Goal: Transaction & Acquisition: Register for event/course

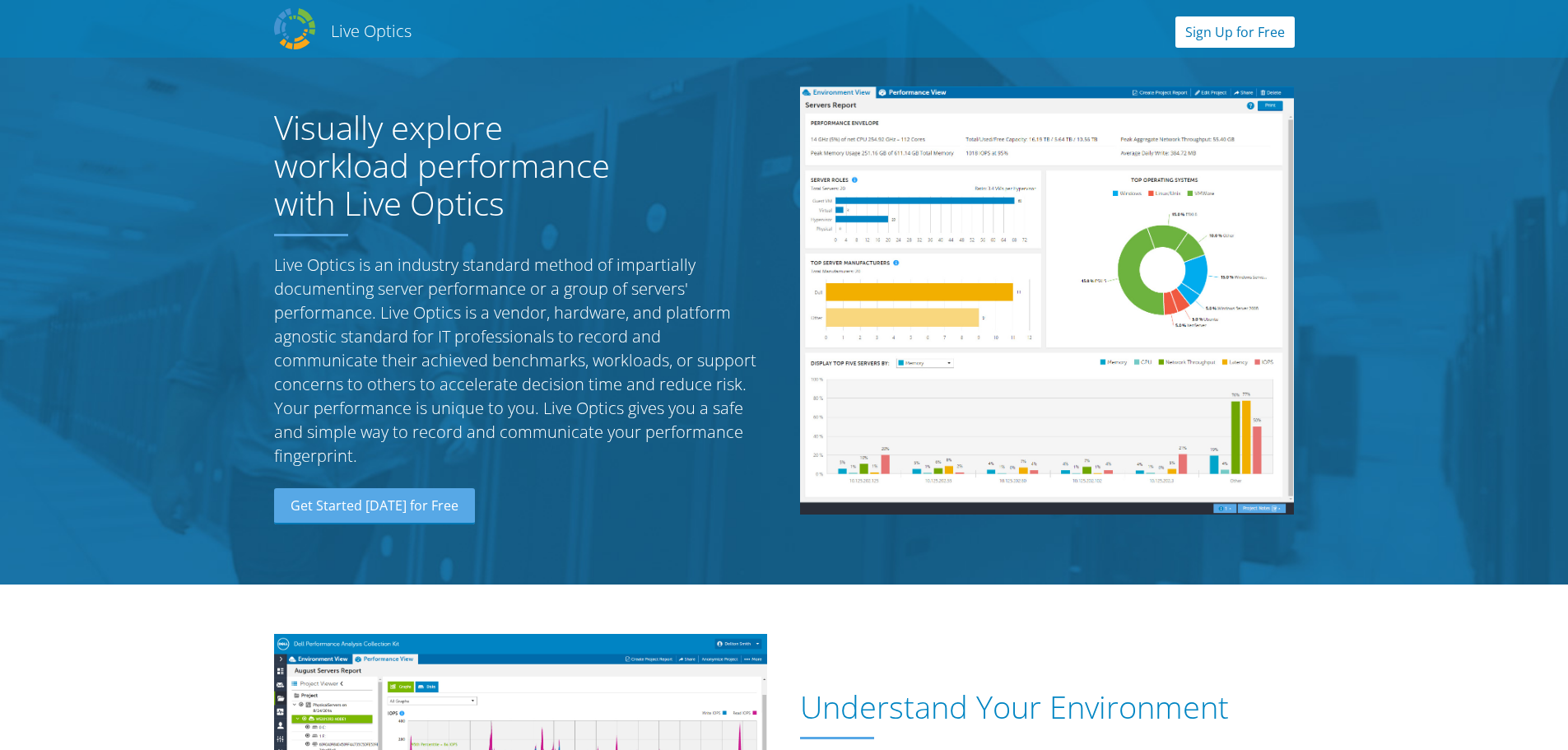
click at [1237, 37] on link "Sign Up for Free" at bounding box center [1235, 32] width 120 height 32
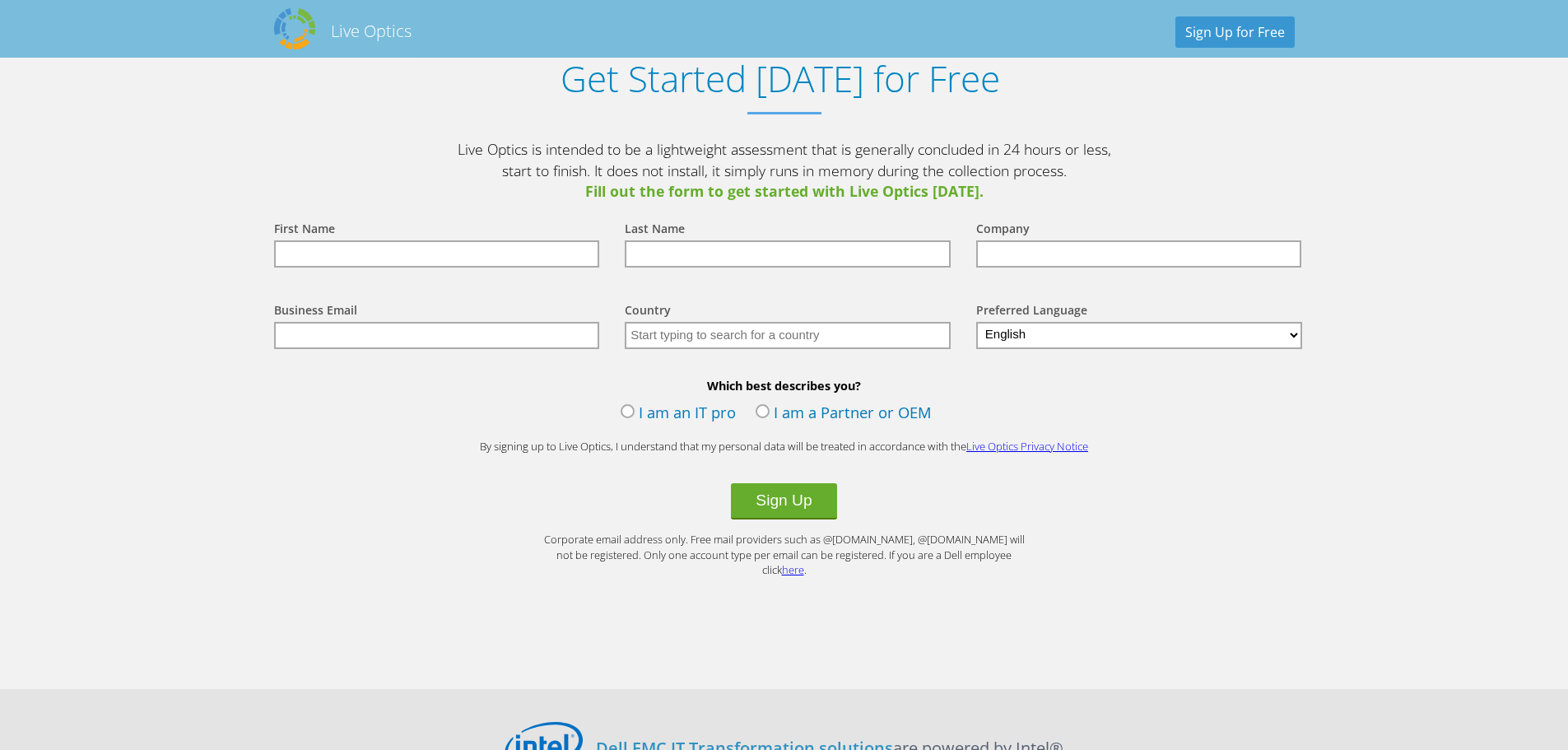
click at [400, 266] on input "text" at bounding box center [437, 254] width 326 height 27
click at [732, 253] on input "text" at bounding box center [787, 254] width 326 height 27
type input "Boyadjian"
type input "Kevin"
type input "kevin.boyadjian13@gmail.com"
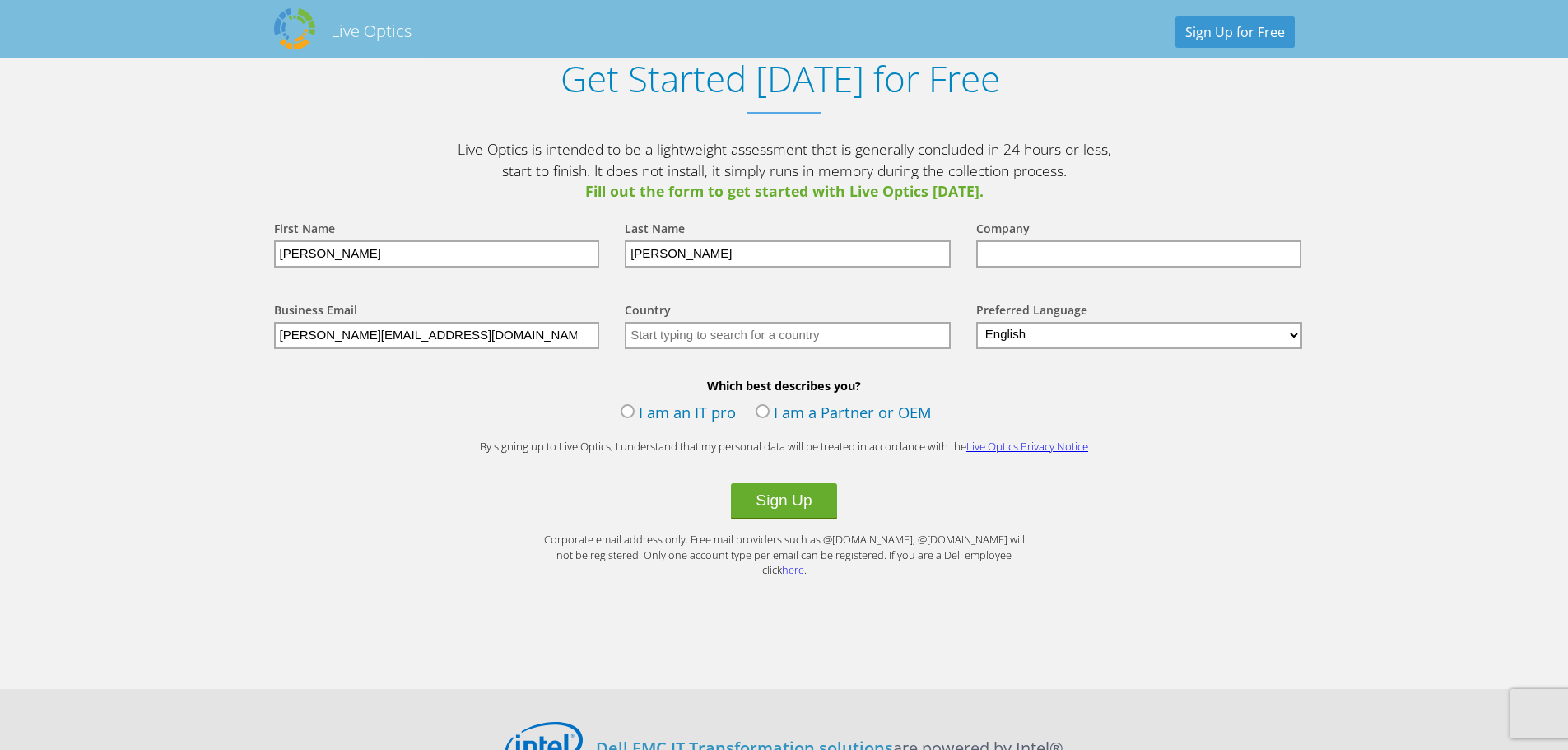
type input "Israel"
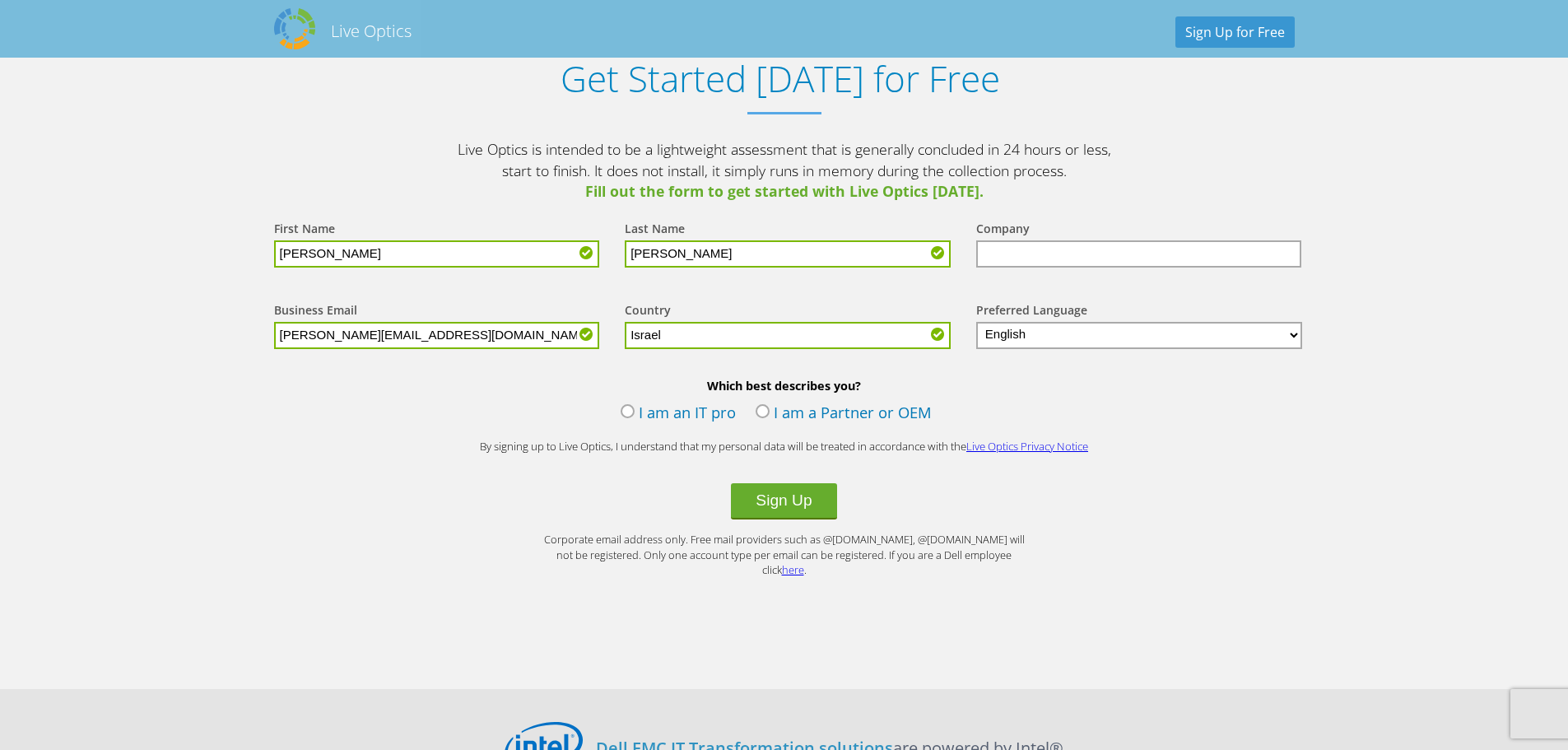
click at [712, 251] on input "Boyadjian" at bounding box center [787, 254] width 326 height 27
type input "Boy"
click at [1122, 259] on input "text" at bounding box center [1139, 254] width 326 height 27
drag, startPoint x: 462, startPoint y: 338, endPoint x: 311, endPoint y: 342, distance: 151.1
click at [311, 342] on input "kevin.boyadjian13@gmail.com" at bounding box center [437, 335] width 326 height 27
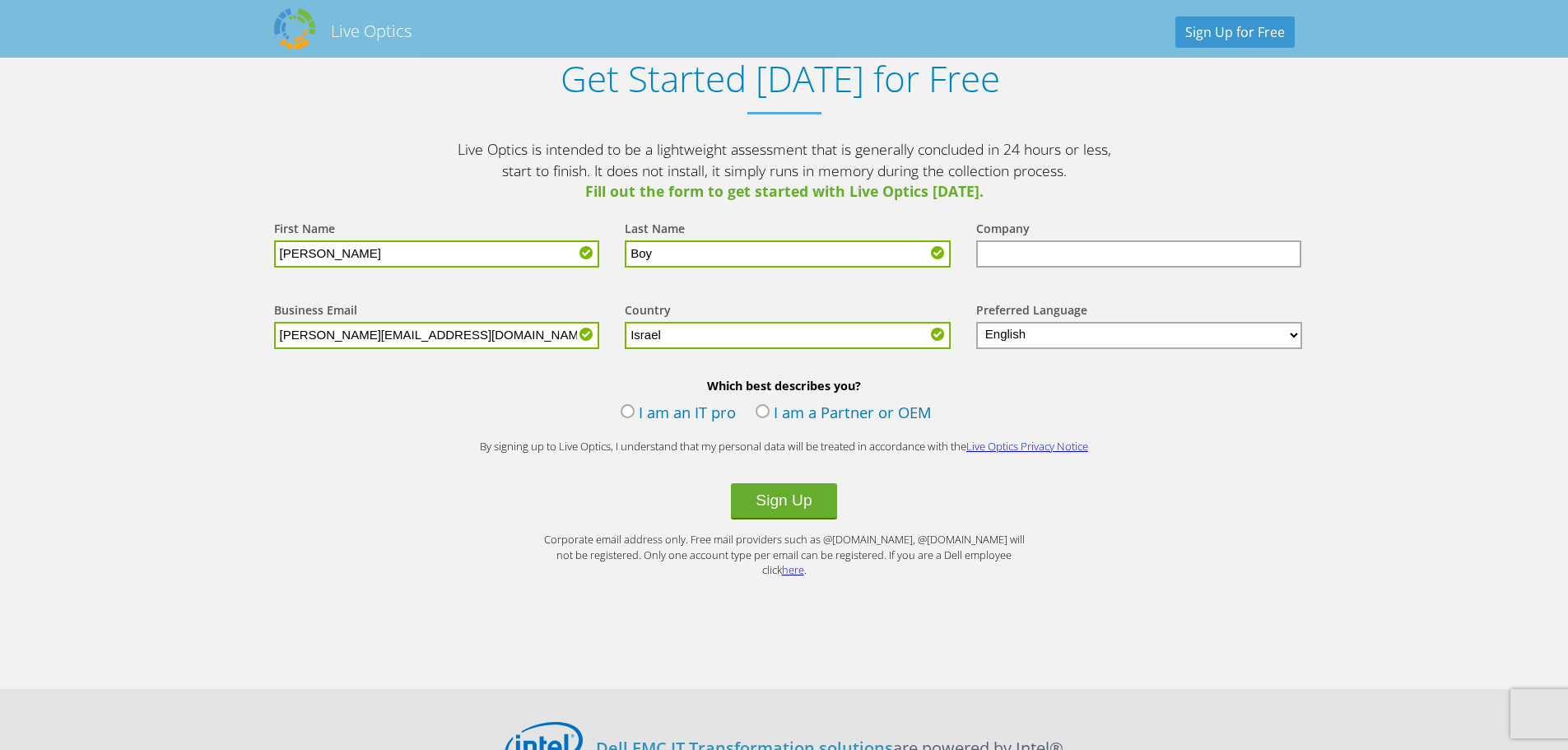
type input "kevin@beeriprint.co.il"
click at [1063, 255] on input "text" at bounding box center [1139, 254] width 326 height 27
type input "beeri"
click at [626, 412] on label "I am an IT pro" at bounding box center [678, 414] width 115 height 25
click at [0, 0] on input "I am an IT pro" at bounding box center [0, 0] width 0 height 0
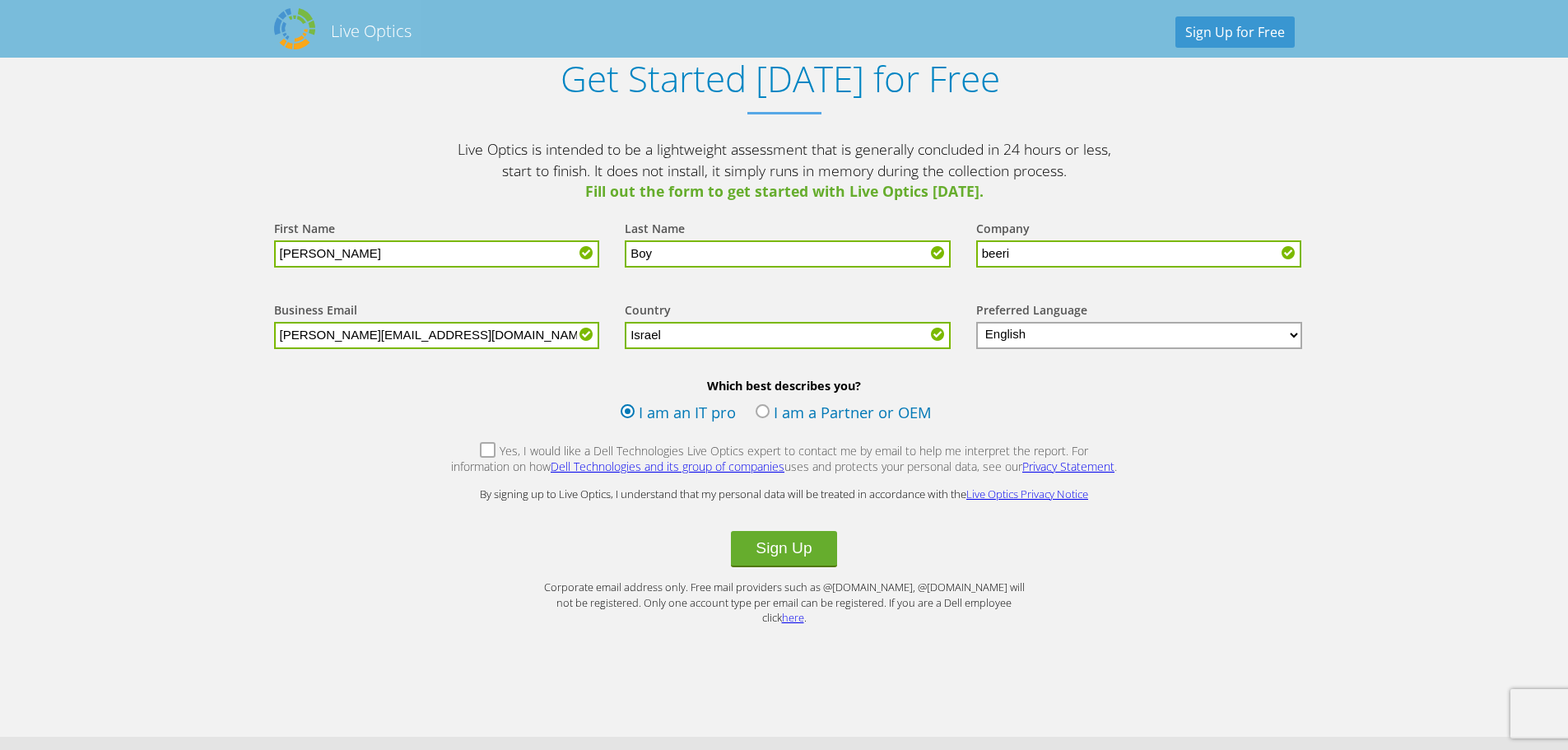
click at [771, 416] on label "I am a Partner or OEM" at bounding box center [844, 414] width 176 height 25
click at [0, 0] on input "I am a Partner or OEM" at bounding box center [0, 0] width 0 height 0
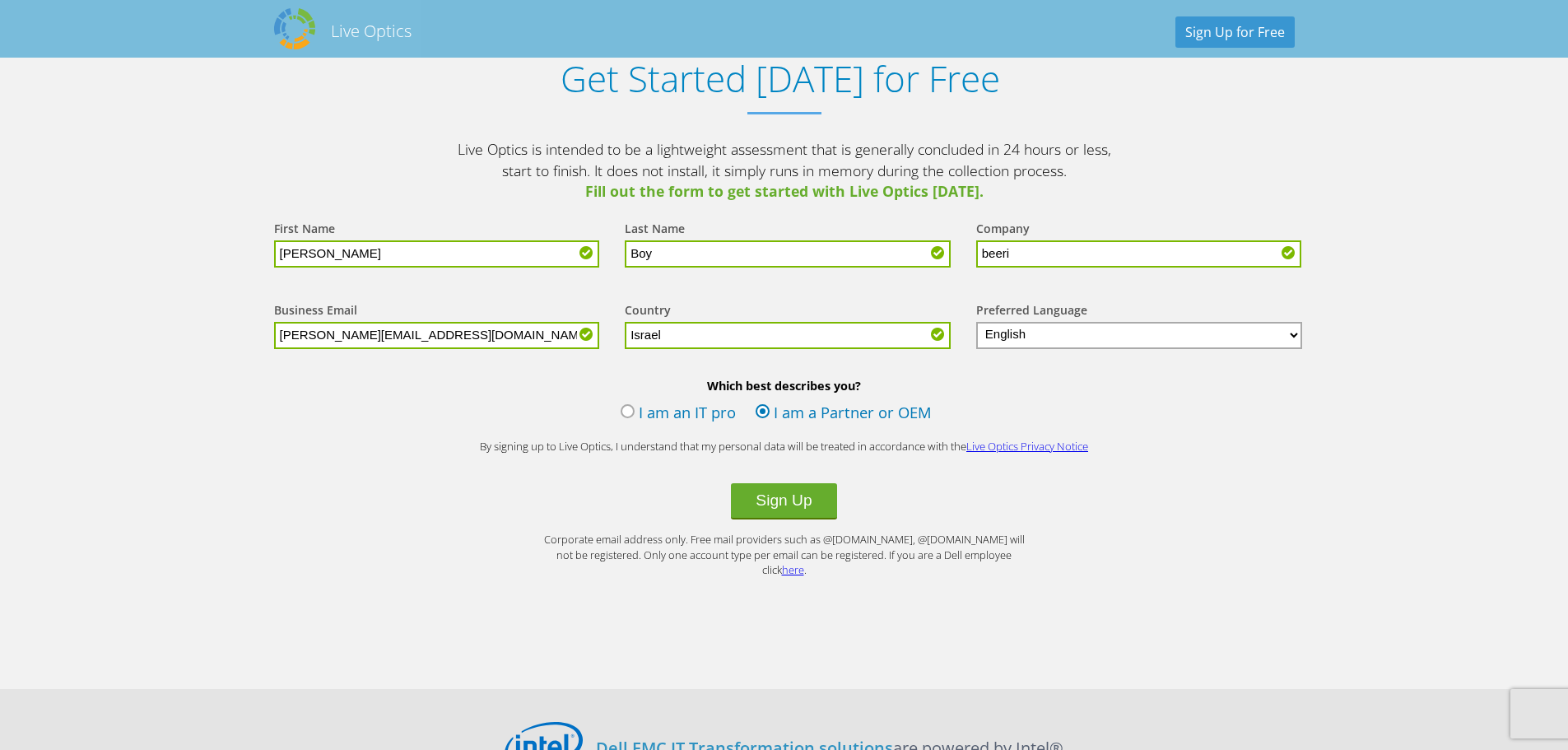
click at [773, 540] on p "Corporate email address only. Free mail providers such as @gmail.com, @yahoo.co…" at bounding box center [784, 555] width 494 height 46
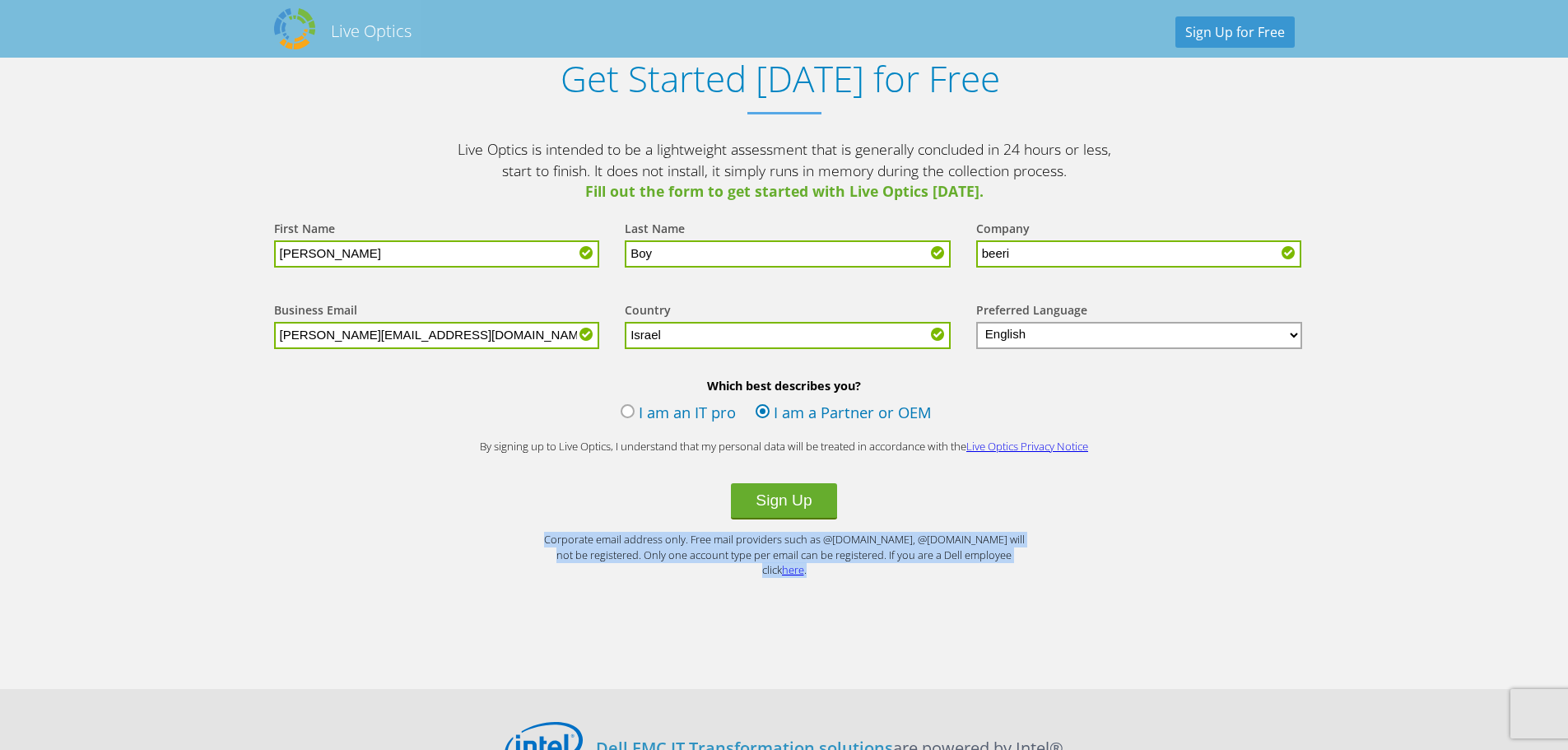
click at [773, 540] on p "Corporate email address only. Free mail providers such as @gmail.com, @yahoo.co…" at bounding box center [784, 555] width 494 height 46
click at [848, 540] on p "Corporate email address only. Free mail providers such as @gmail.com, @yahoo.co…" at bounding box center [784, 555] width 494 height 46
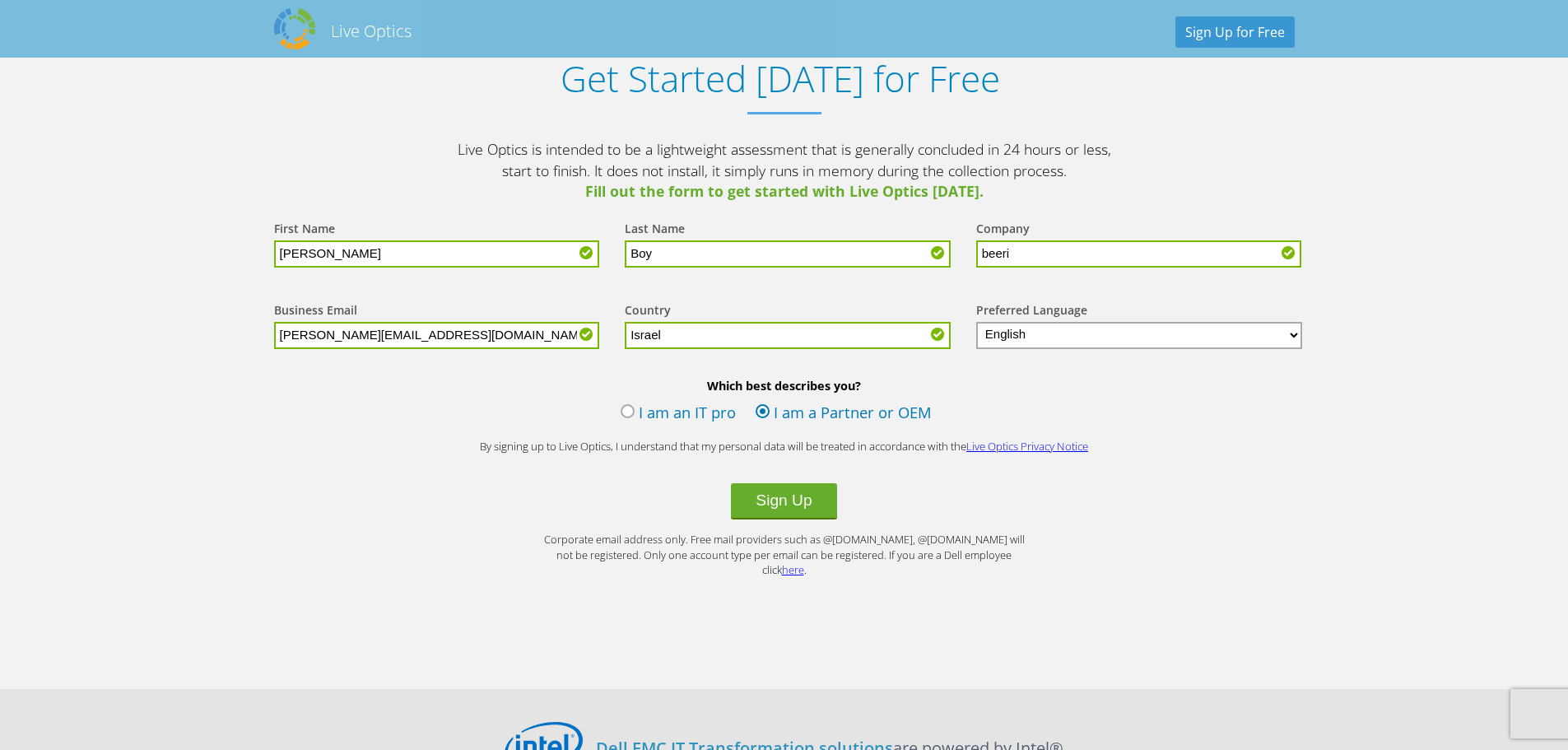
click at [843, 558] on p "Corporate email address only. Free mail providers such as @gmail.com, @yahoo.co…" at bounding box center [784, 555] width 494 height 46
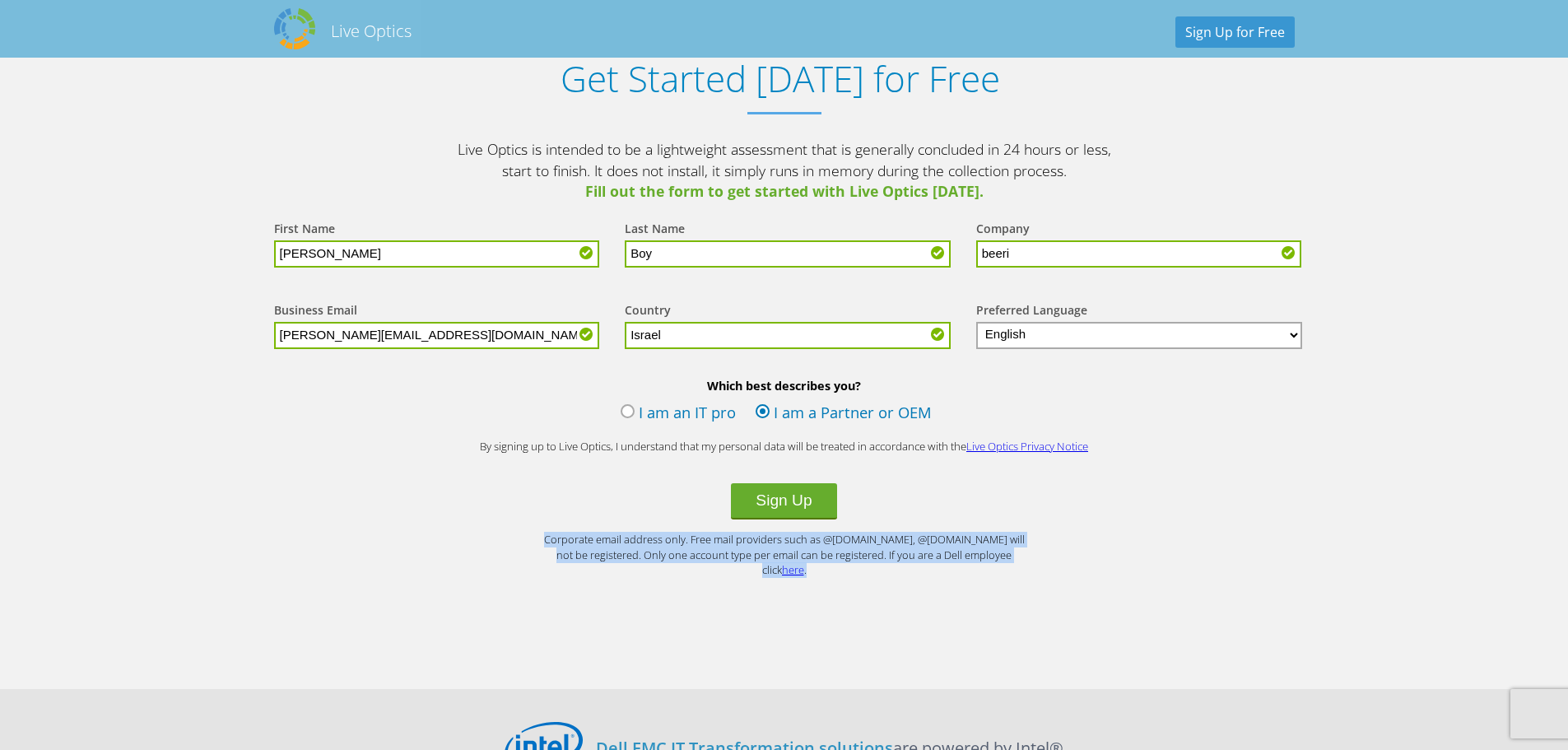
click at [843, 558] on p "Corporate email address only. Free mail providers such as @gmail.com, @yahoo.co…" at bounding box center [784, 555] width 494 height 46
click at [850, 558] on p "Corporate email address only. Free mail providers such as @gmail.com, @yahoo.co…" at bounding box center [784, 555] width 494 height 46
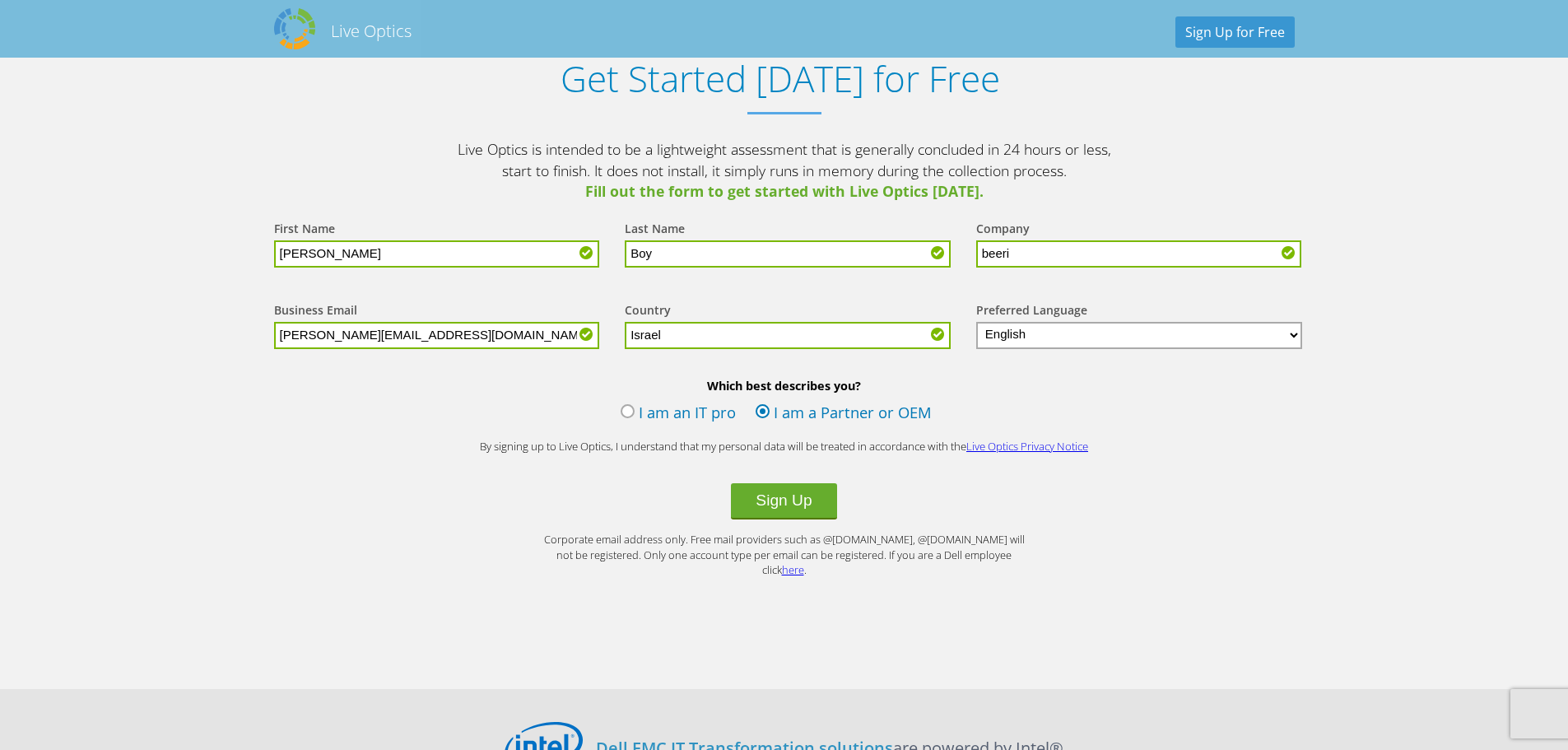
click at [653, 416] on label "I am an IT pro" at bounding box center [678, 414] width 115 height 25
click at [0, 0] on input "I am an IT pro" at bounding box center [0, 0] width 0 height 0
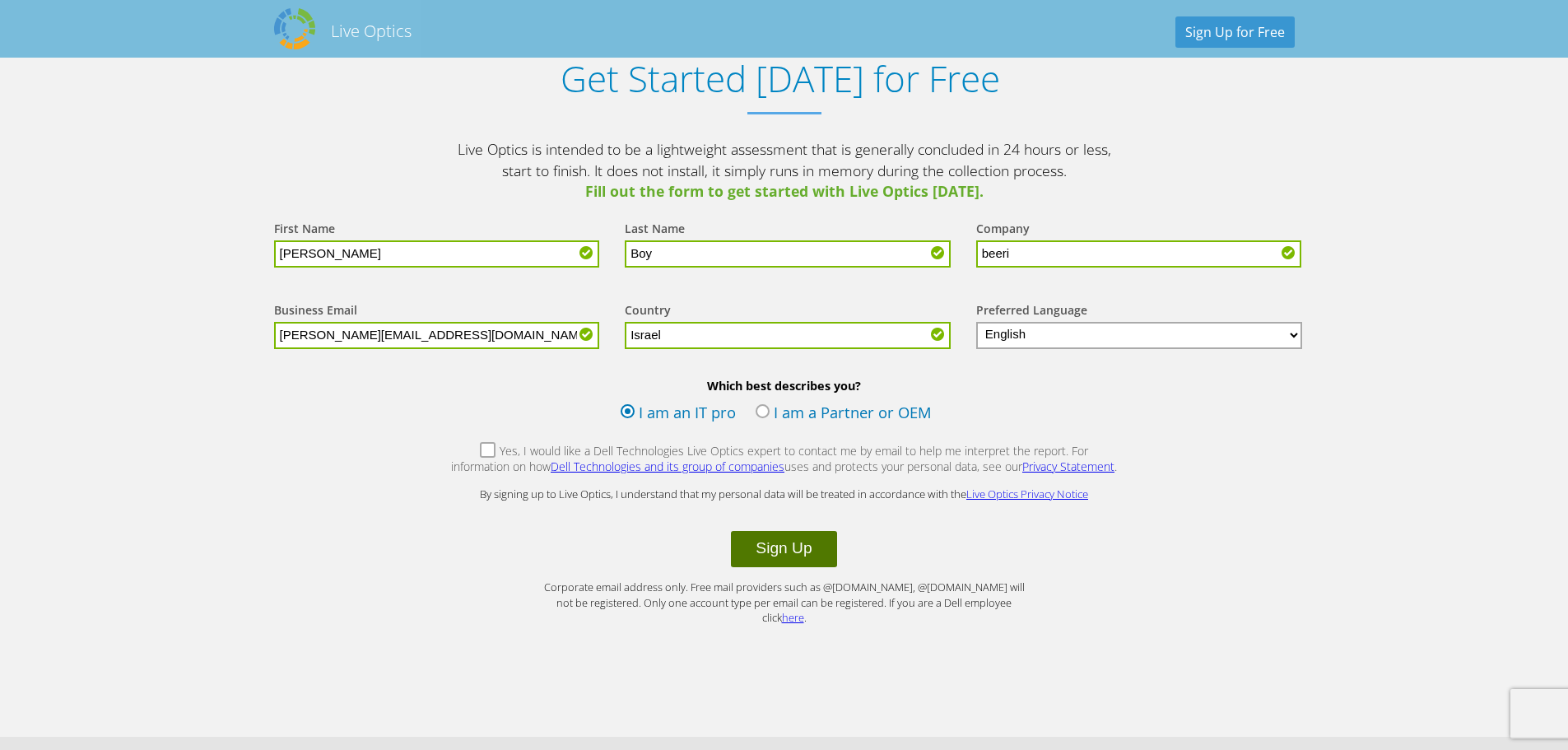
click at [775, 549] on button "Sign Up" at bounding box center [784, 549] width 105 height 36
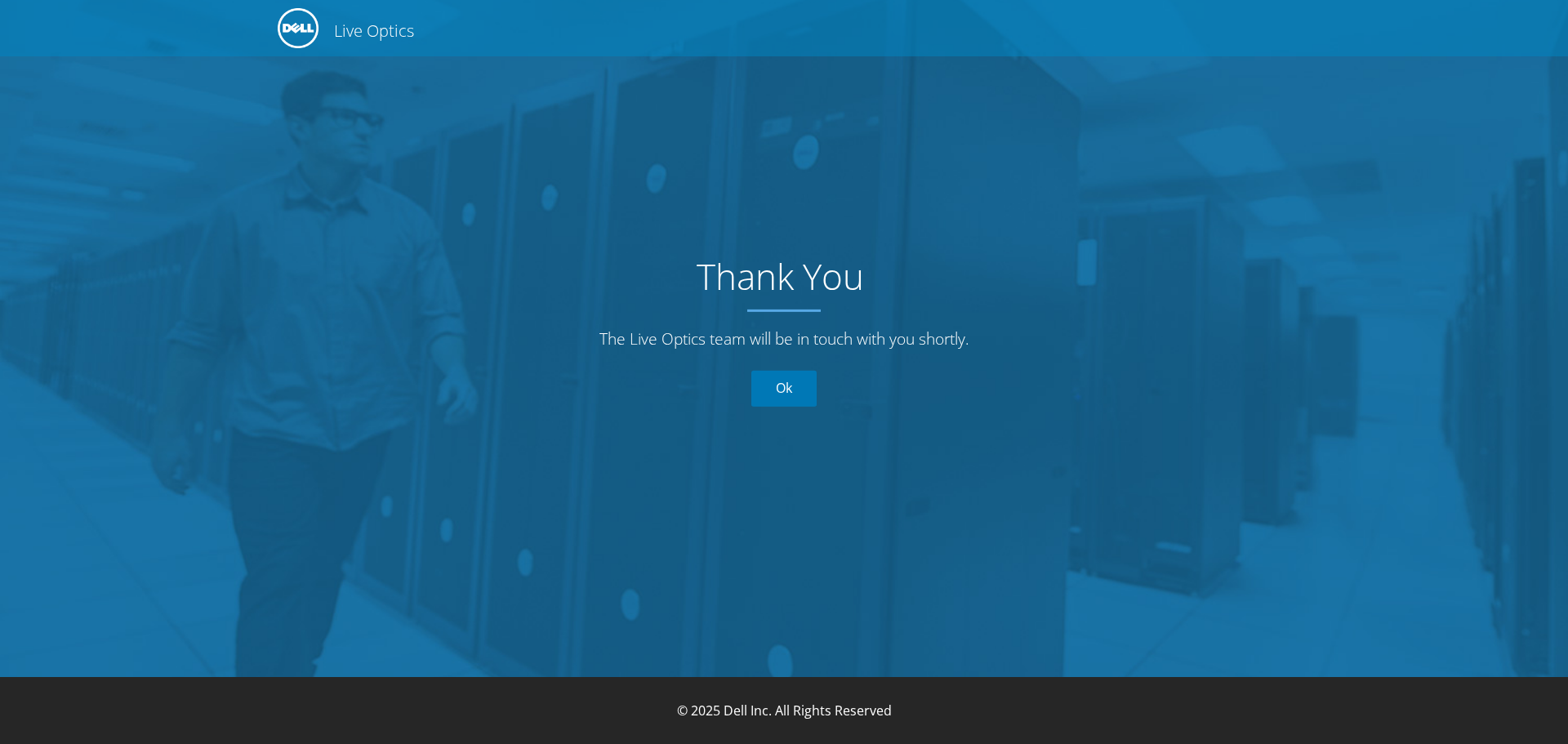
click at [803, 392] on link "Ok" at bounding box center [784, 389] width 66 height 36
